Goal: Transaction & Acquisition: Download file/media

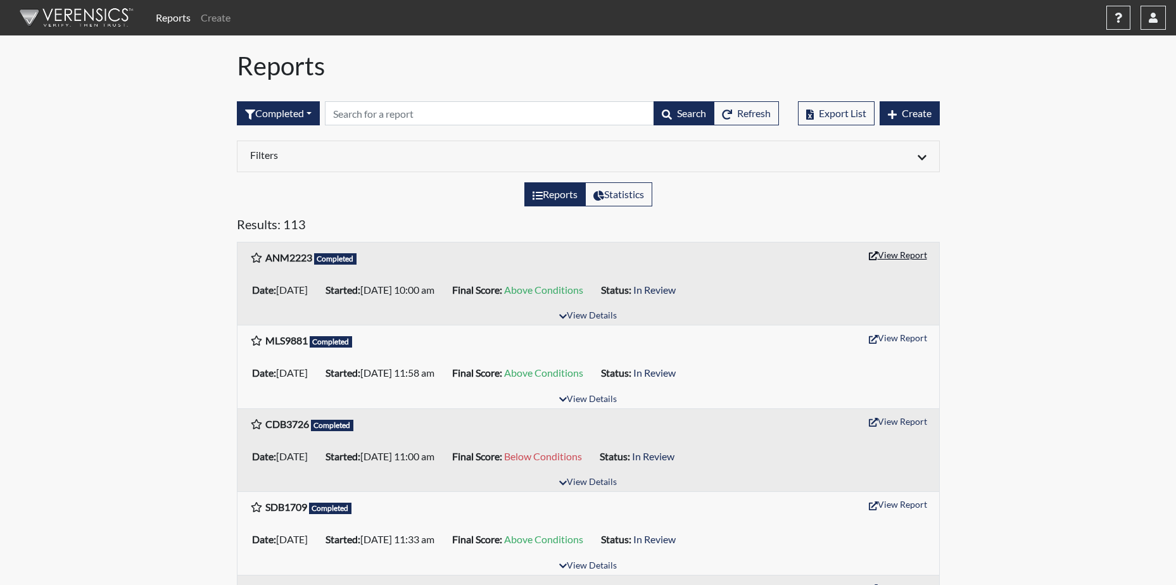
click at [898, 260] on button "View Report" at bounding box center [898, 255] width 70 height 20
click at [1155, 11] on button "button" at bounding box center [1153, 18] width 25 height 24
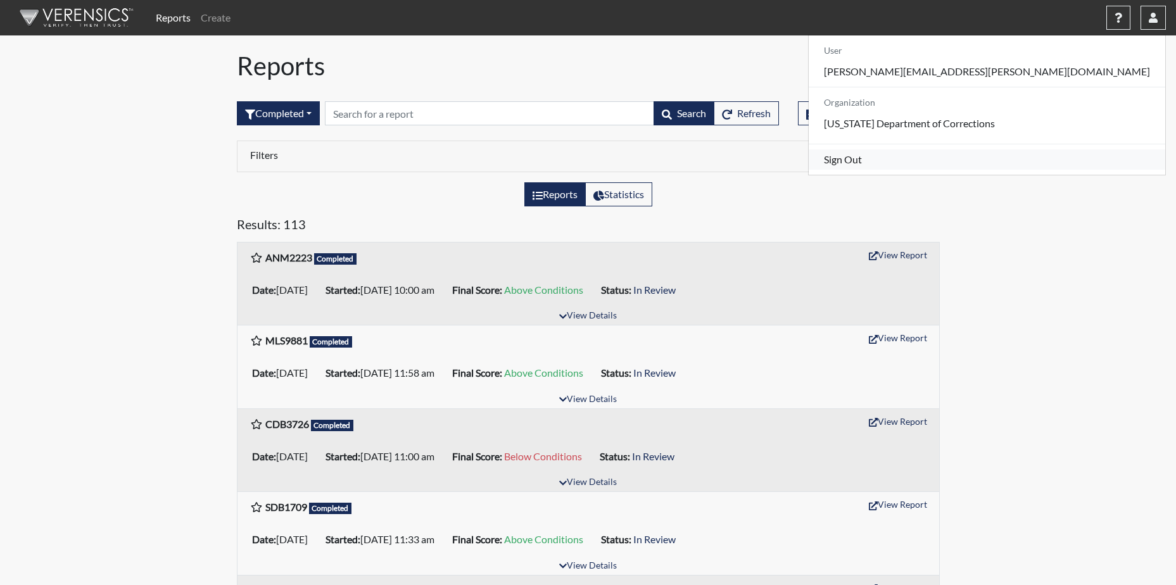
click at [1041, 169] on link "Sign Out" at bounding box center [987, 159] width 357 height 20
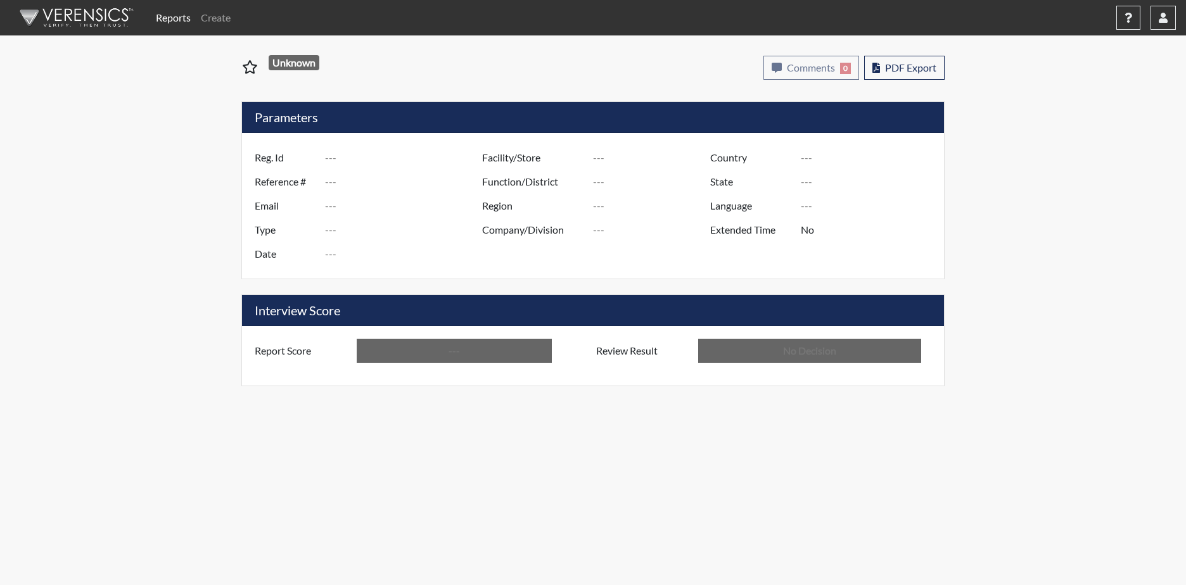
type input "ANM2223"
type input "51071"
type input "---"
type input "Corrections Pre-Employment"
type input "[DATE]"
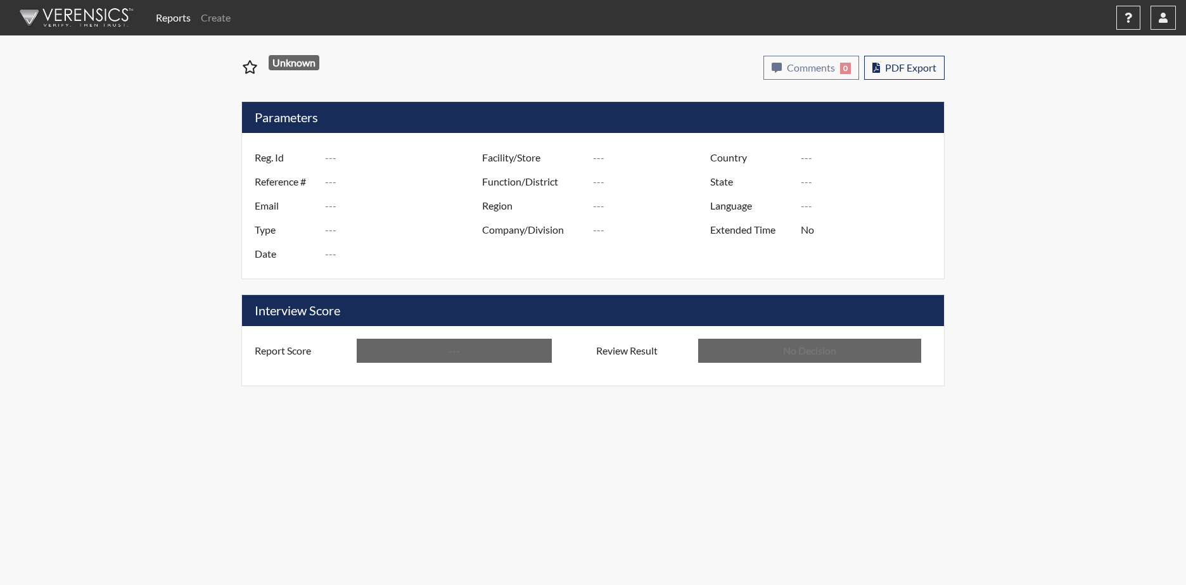
type input "[PERSON_NAME]"
type input "[GEOGRAPHIC_DATA]"
type input "[US_STATE]"
type input "English"
type input "Above Conditions"
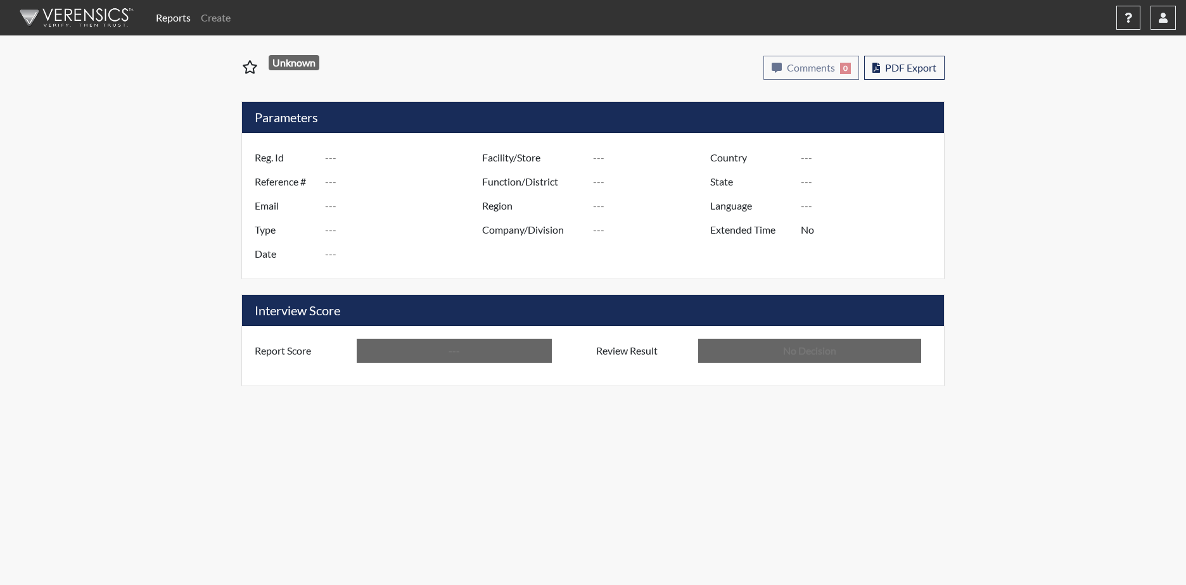
type input "In Review"
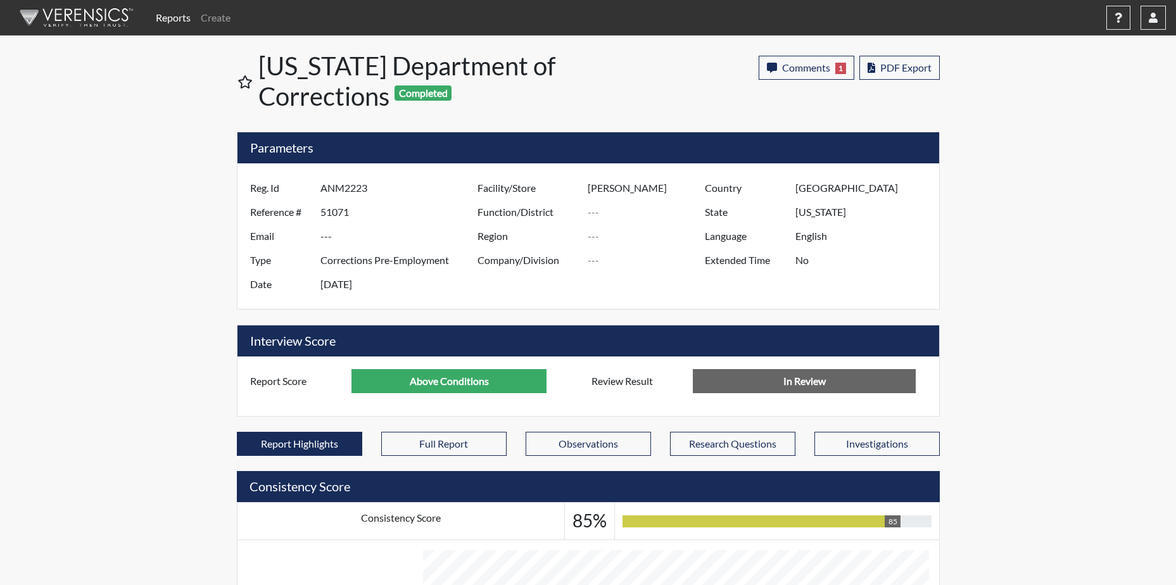
scroll to position [210, 526]
click at [899, 63] on span "PDF Export" at bounding box center [905, 67] width 51 height 12
